Goal: Find specific page/section: Find specific page/section

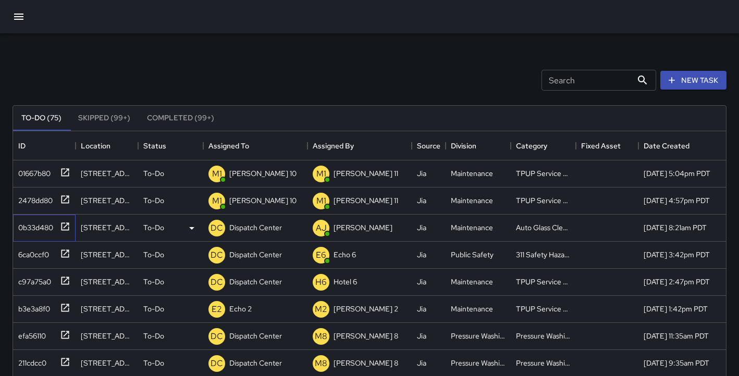
click at [33, 228] on div "0b33d480" at bounding box center [33, 225] width 39 height 15
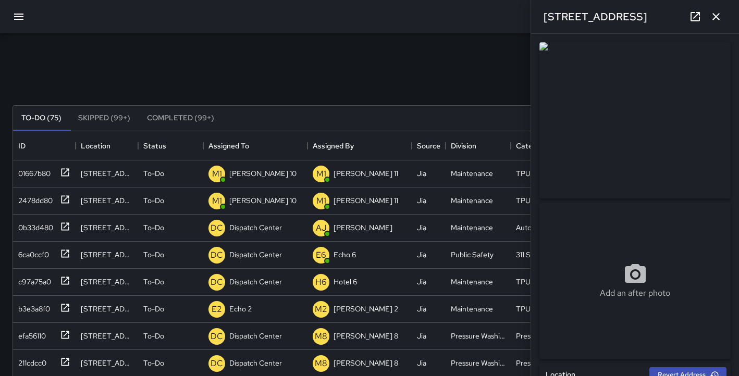
click at [603, 139] on img at bounding box center [635, 120] width 191 height 156
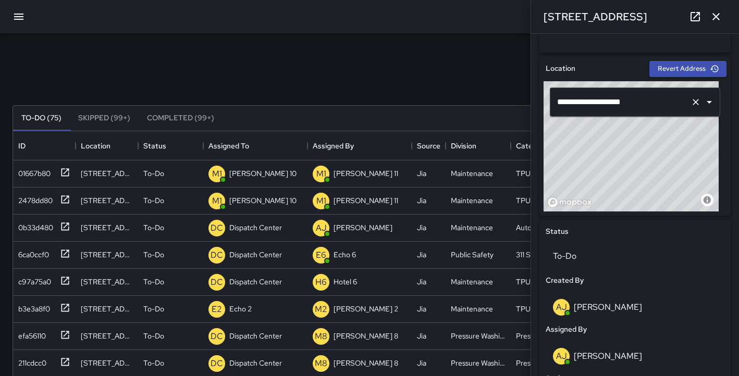
scroll to position [323, 0]
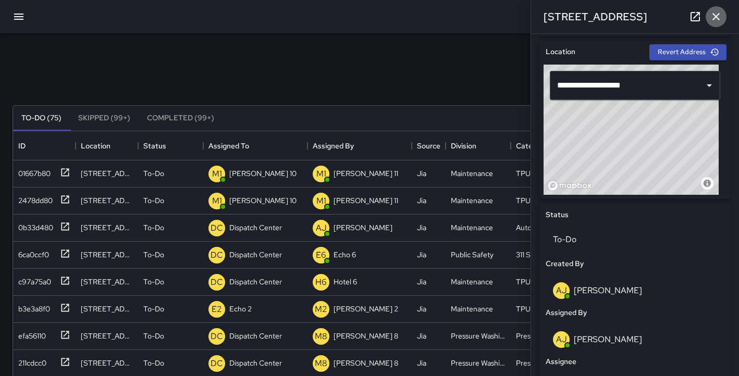
click at [716, 18] on icon "button" at bounding box center [716, 16] width 13 height 13
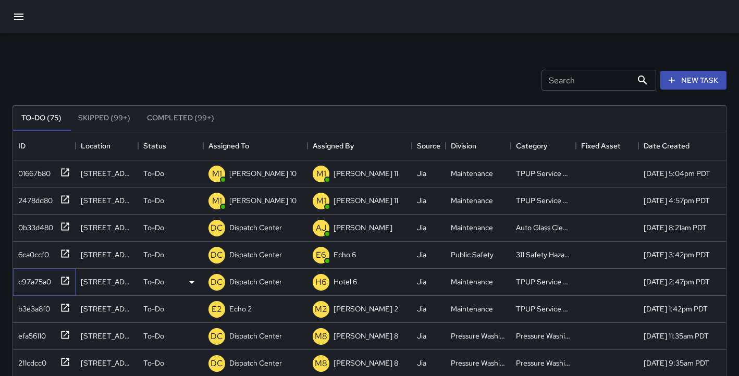
click at [40, 283] on div "c97a75a0" at bounding box center [32, 280] width 37 height 15
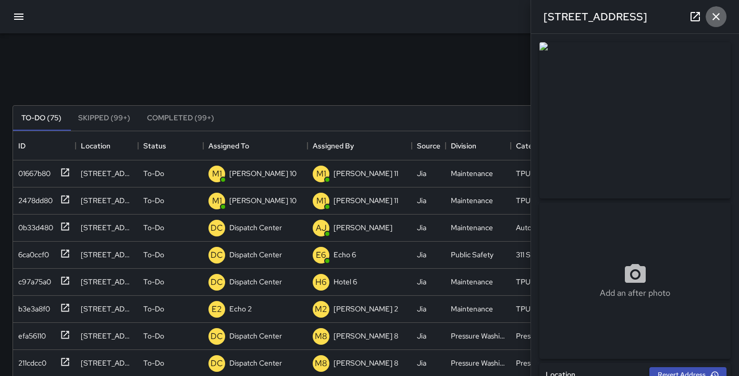
drag, startPoint x: 719, startPoint y: 16, endPoint x: 719, endPoint y: 21, distance: 5.7
click at [720, 19] on icon "button" at bounding box center [716, 16] width 13 height 13
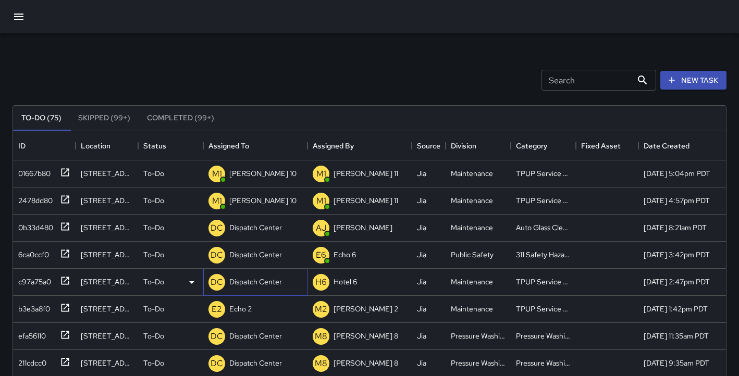
click at [274, 288] on div "Dispatch Center" at bounding box center [255, 282] width 57 height 15
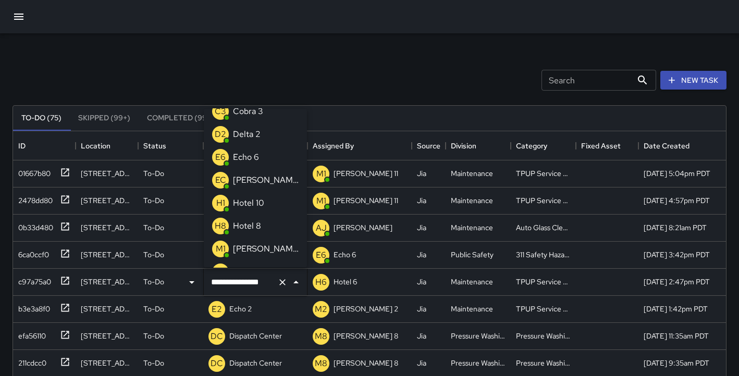
scroll to position [34, 0]
click at [254, 253] on p "[PERSON_NAME] 10" at bounding box center [266, 251] width 66 height 13
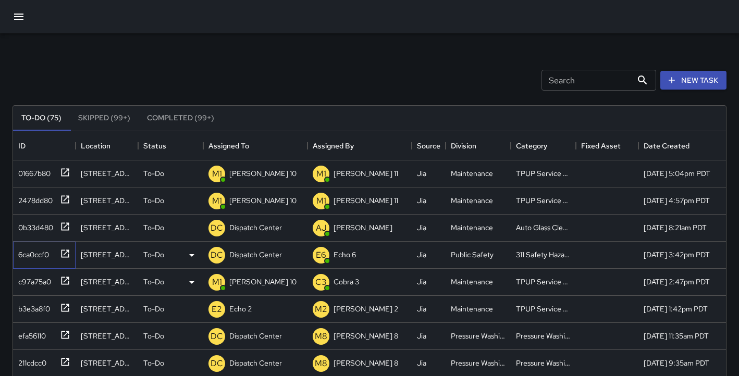
click at [36, 254] on div "6ca0ccf0" at bounding box center [31, 253] width 35 height 15
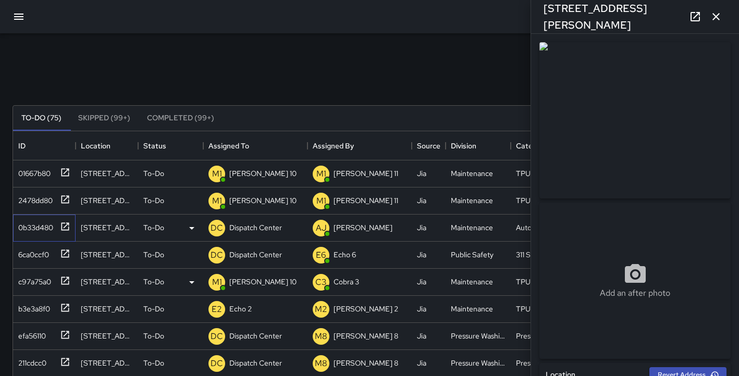
click at [34, 235] on div "0b33d480" at bounding box center [44, 228] width 63 height 27
click at [253, 231] on p "Dispatch Center" at bounding box center [255, 228] width 53 height 10
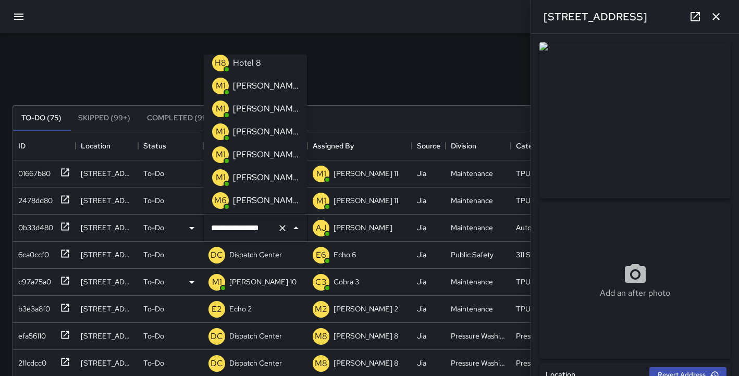
scroll to position [144, 0]
click at [256, 89] on p "[PERSON_NAME] 10" at bounding box center [266, 86] width 66 height 13
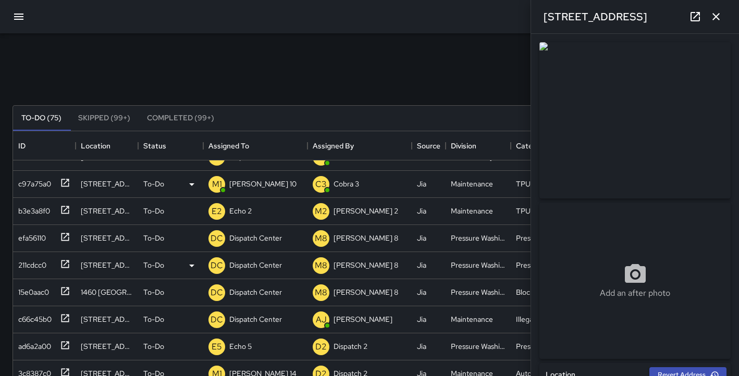
scroll to position [98, 0]
click at [718, 19] on icon "button" at bounding box center [716, 16] width 13 height 13
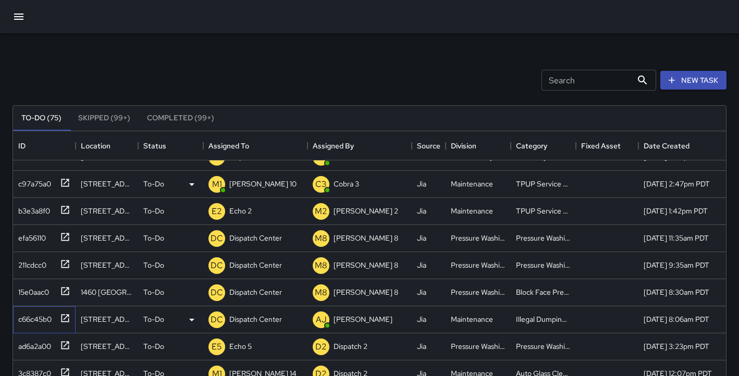
click at [40, 319] on div "c66c45b0" at bounding box center [33, 317] width 38 height 15
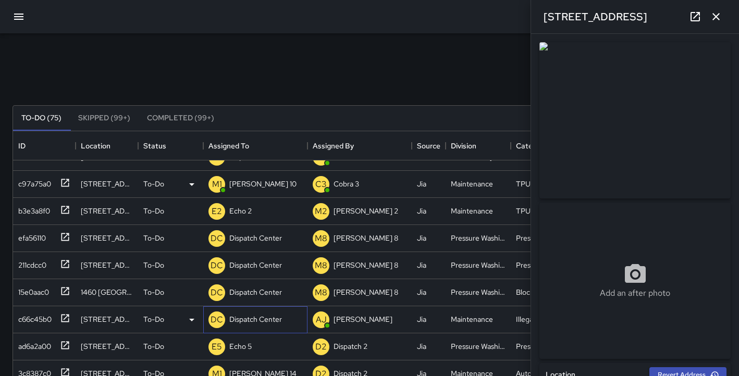
click at [267, 323] on p "Dispatch Center" at bounding box center [255, 319] width 53 height 10
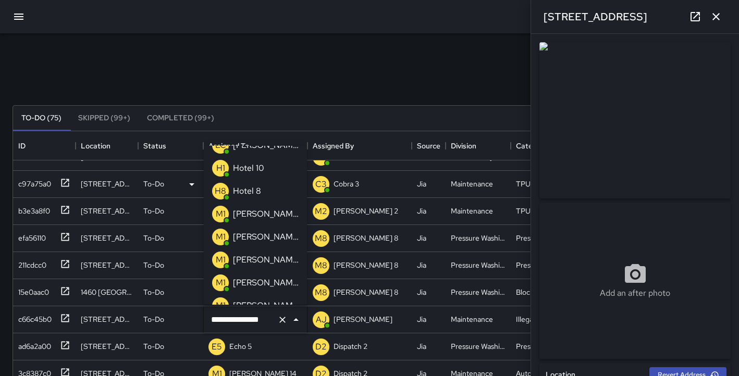
scroll to position [126, 0]
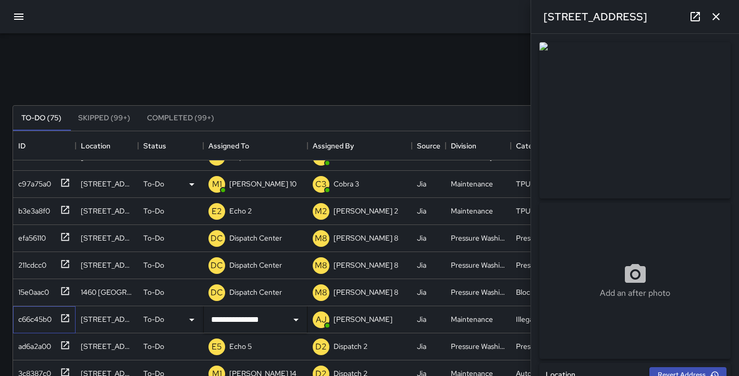
click at [48, 321] on div "c66c45b0" at bounding box center [33, 317] width 38 height 15
click at [722, 11] on icon "button" at bounding box center [716, 16] width 13 height 13
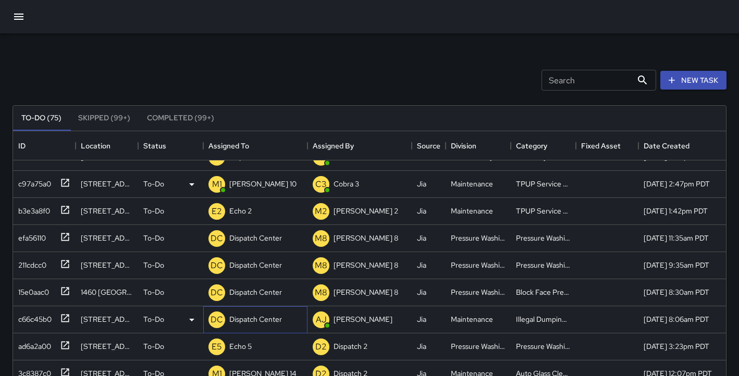
click at [255, 320] on p "Dispatch Center" at bounding box center [255, 319] width 53 height 10
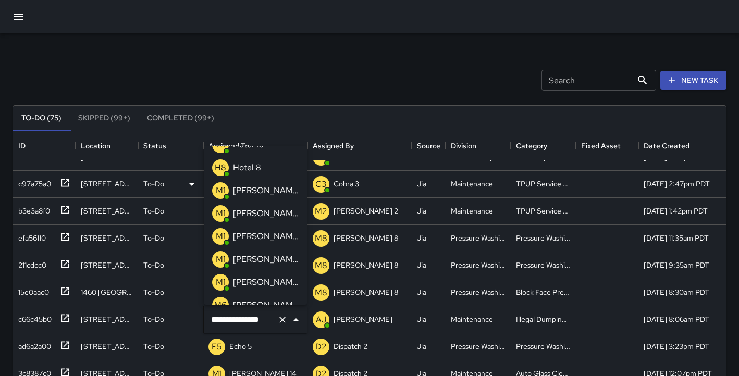
scroll to position [125, 0]
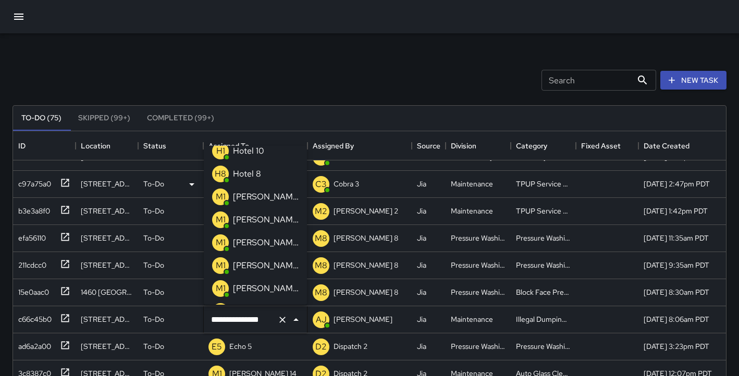
click at [253, 239] on p "[PERSON_NAME] 12" at bounding box center [266, 243] width 66 height 13
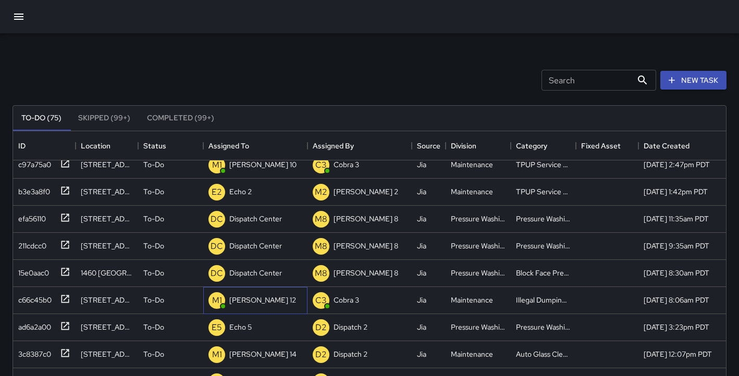
scroll to position [132, 0]
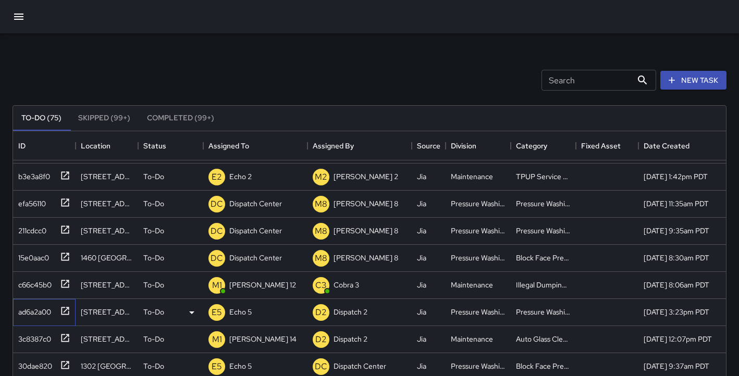
click at [47, 314] on div "ad6a2a00" at bounding box center [32, 310] width 37 height 15
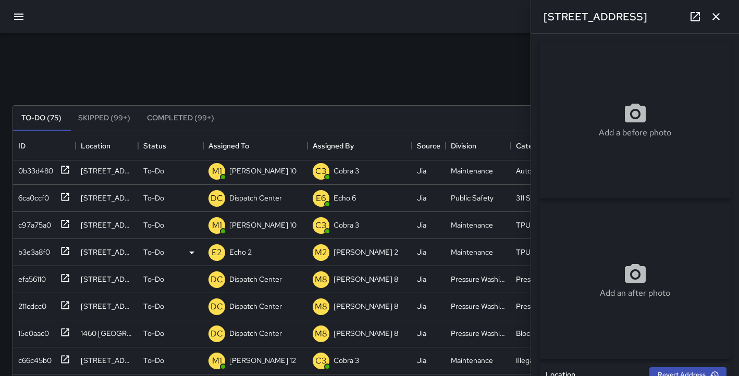
scroll to position [57, 0]
click at [240, 281] on p "Dispatch Center" at bounding box center [255, 279] width 53 height 10
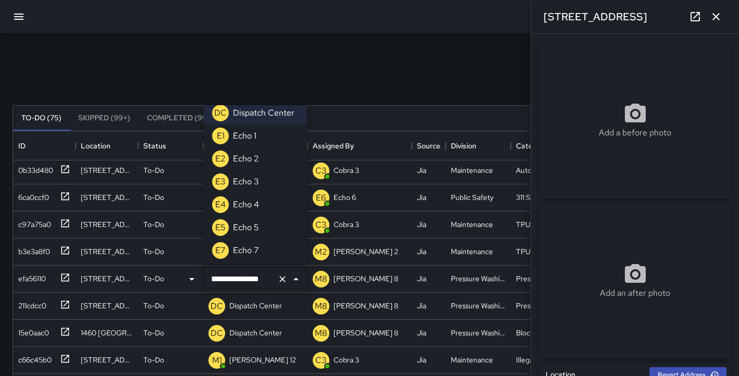
scroll to position [584, 0]
click at [275, 226] on li "E5 Echo 5" at bounding box center [255, 225] width 103 height 23
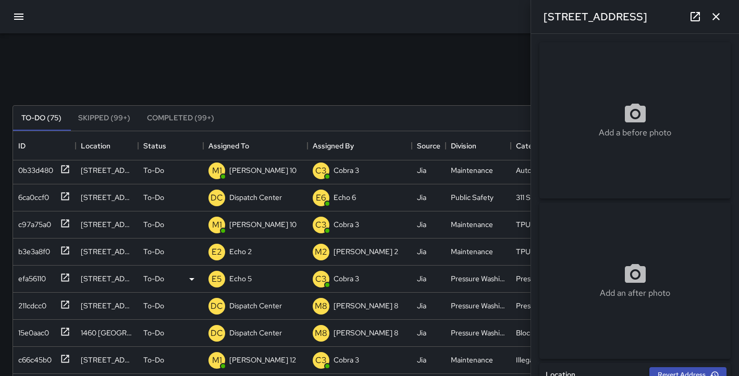
click at [717, 20] on icon "button" at bounding box center [716, 16] width 13 height 13
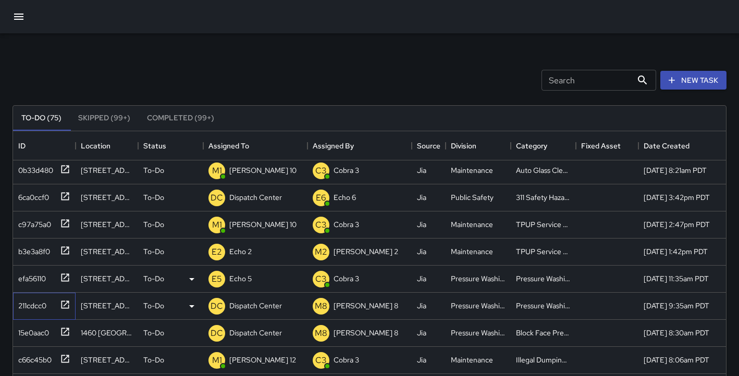
click at [35, 306] on div "211cdcc0" at bounding box center [30, 304] width 32 height 15
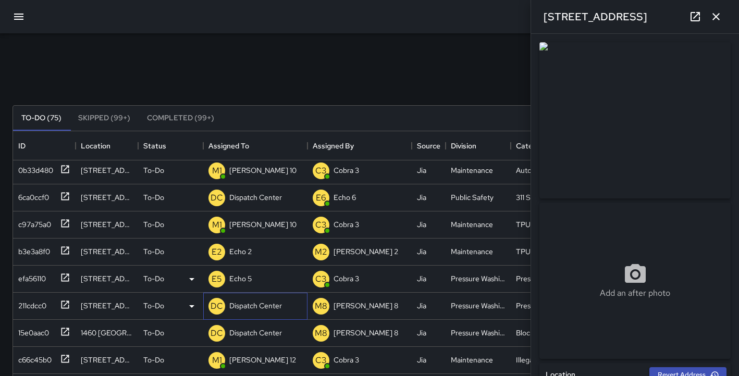
click at [249, 304] on p "Dispatch Center" at bounding box center [255, 306] width 53 height 10
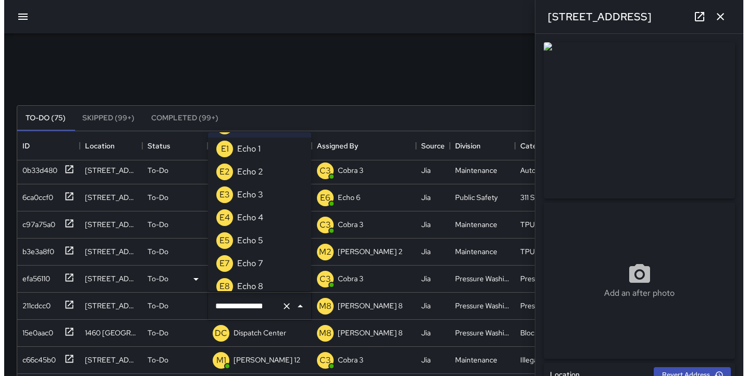
scroll to position [598, 0]
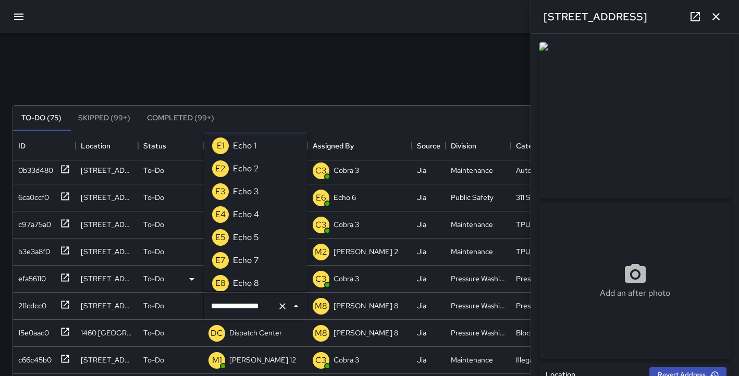
click at [265, 236] on li "E5 Echo 5" at bounding box center [255, 237] width 103 height 23
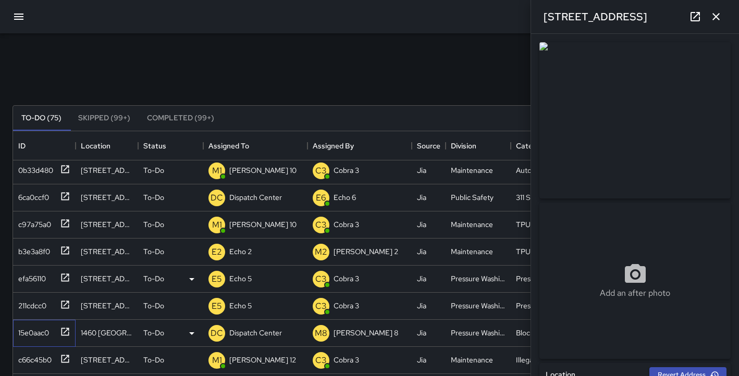
click at [32, 336] on div "15e0aac0" at bounding box center [31, 331] width 35 height 15
click at [309, 66] on div "Search Search New Task" at bounding box center [369, 80] width 718 height 54
click at [22, 19] on icon "button" at bounding box center [18, 17] width 9 height 6
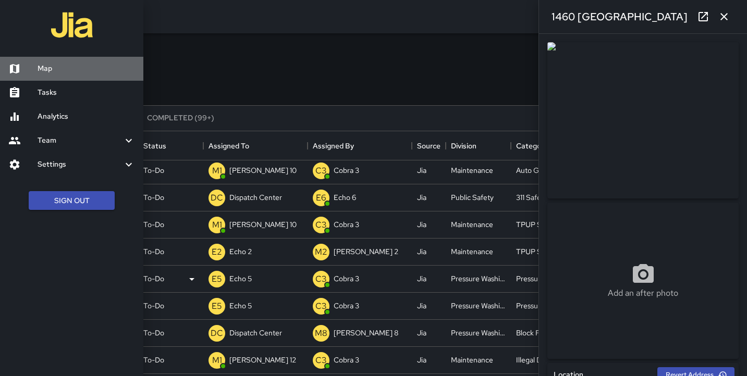
click at [41, 71] on h6 "Map" at bounding box center [86, 68] width 97 height 11
